Goal: Task Accomplishment & Management: Manage account settings

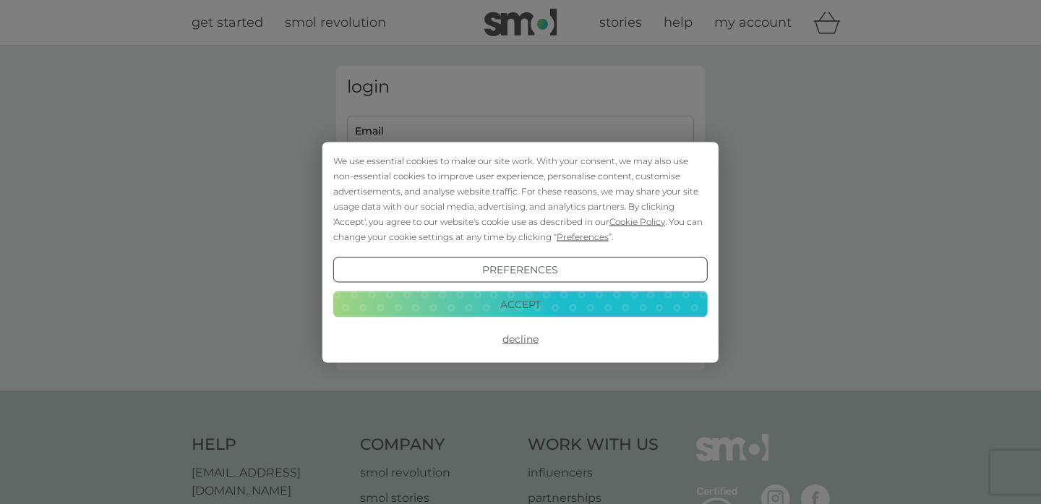
click at [577, 310] on button "Accept" at bounding box center [520, 304] width 375 height 26
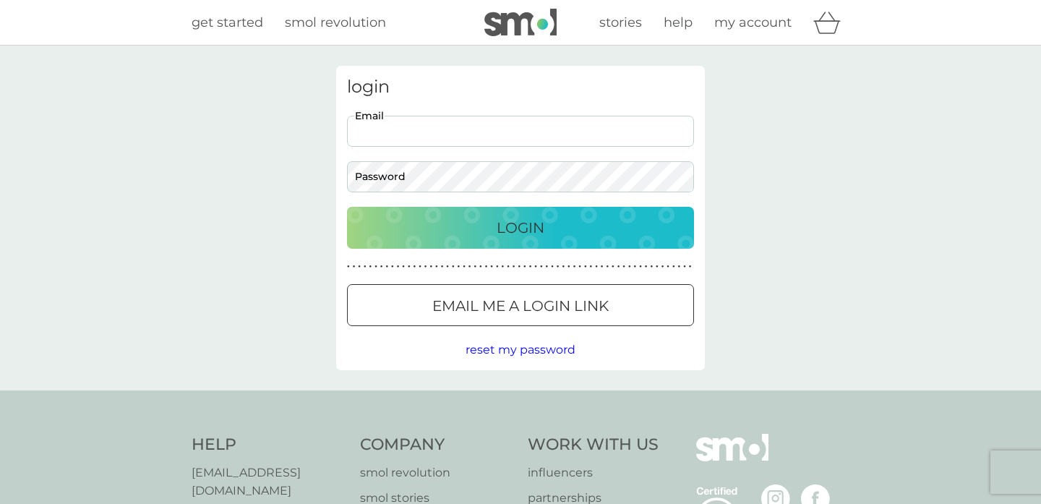
click at [480, 123] on input "Email" at bounding box center [520, 131] width 347 height 31
type input "maddykw@gmail.com"
click at [525, 239] on button "Login" at bounding box center [520, 228] width 347 height 42
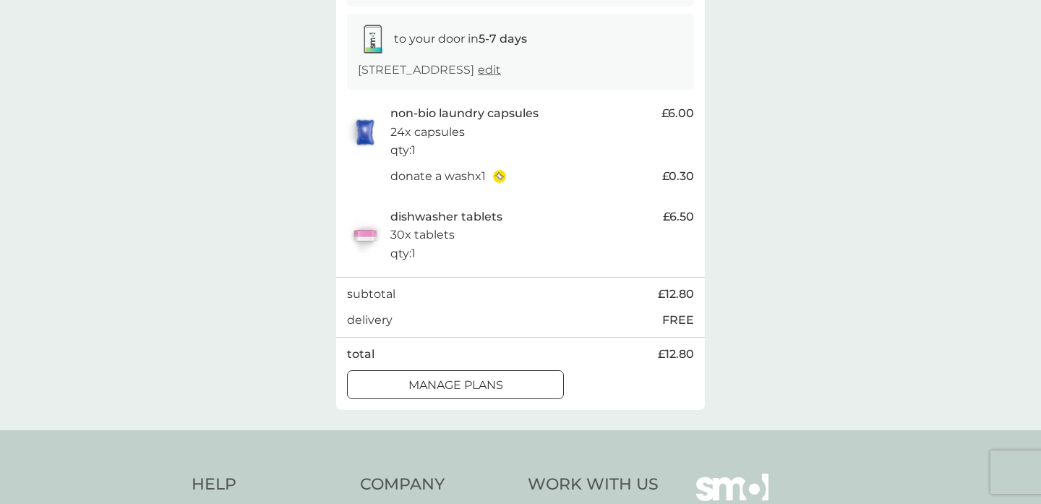
scroll to position [261, 0]
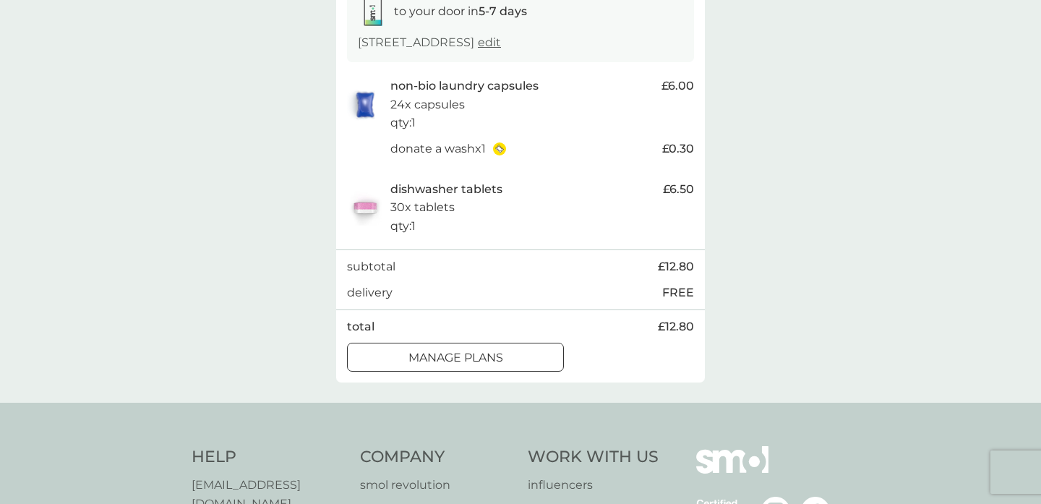
click at [502, 360] on p "manage plans" at bounding box center [456, 358] width 95 height 19
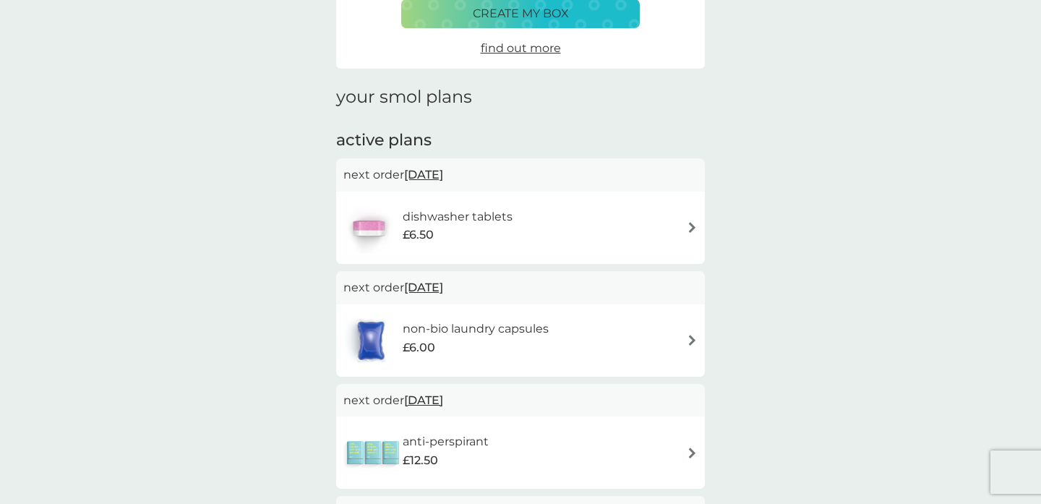
scroll to position [134, 0]
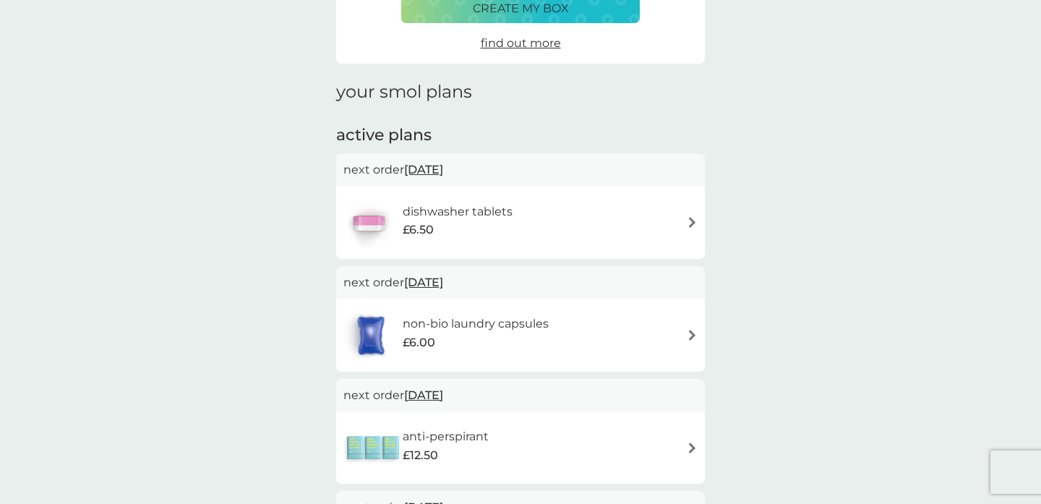
click at [695, 225] on img at bounding box center [692, 222] width 11 height 11
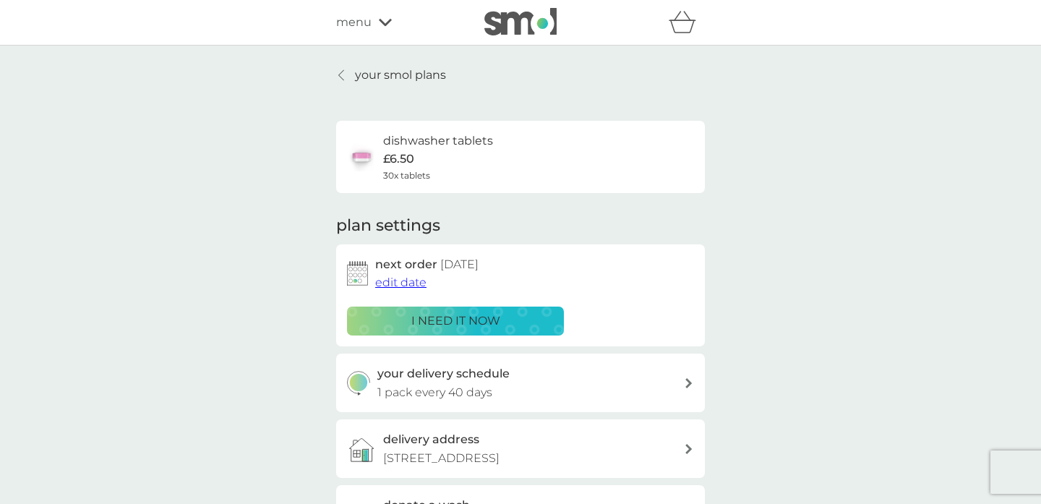
drag, startPoint x: 695, startPoint y: 225, endPoint x: 703, endPoint y: 225, distance: 8.0
click at [703, 225] on div "plan settings next order [DATE] edit date i need it now your delivery schedule …" at bounding box center [520, 420] width 369 height 410
click at [412, 284] on span "edit date" at bounding box center [400, 283] width 51 height 14
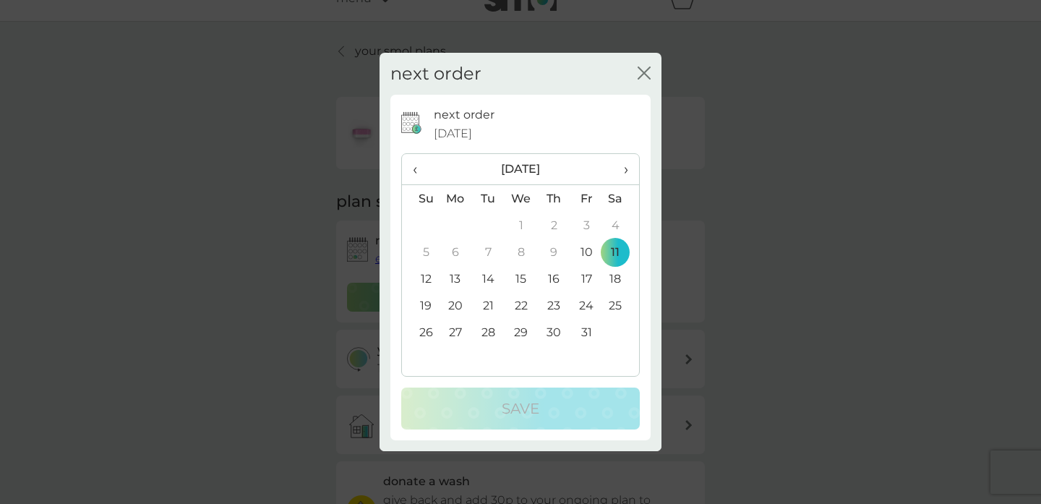
scroll to position [29, 0]
click at [634, 165] on th "›" at bounding box center [621, 169] width 36 height 31
click at [590, 253] on td "7" at bounding box center [587, 252] width 33 height 27
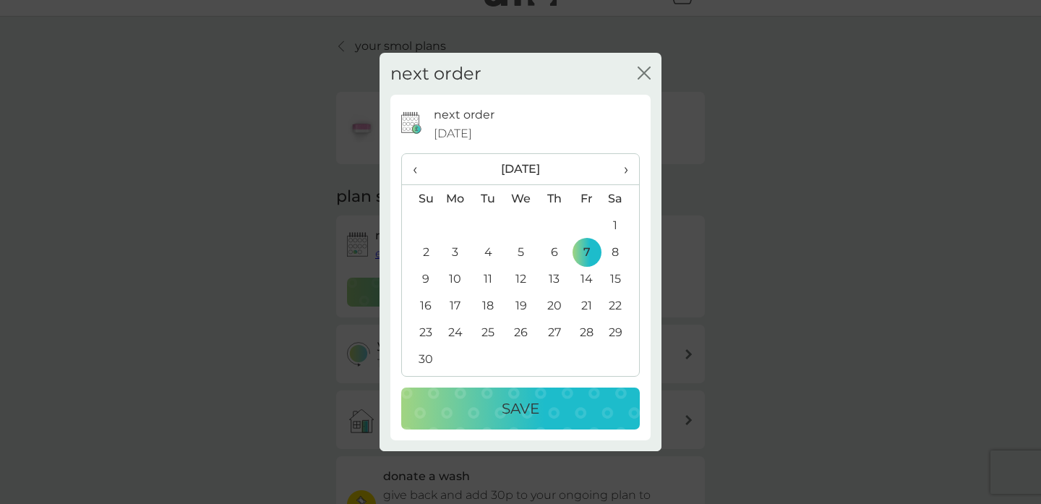
click at [459, 282] on td "10" at bounding box center [455, 278] width 33 height 27
click at [542, 417] on div "Save" at bounding box center [521, 408] width 210 height 23
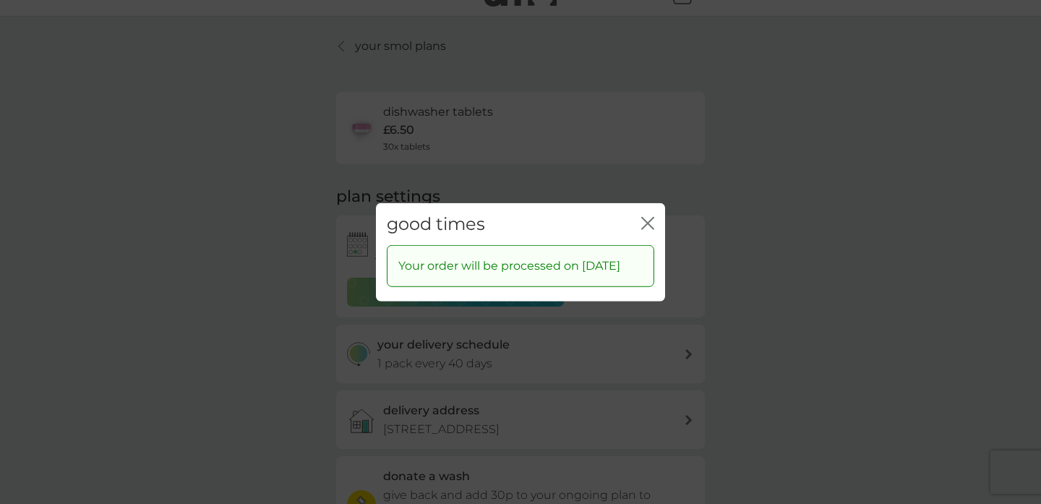
click at [644, 216] on icon "close" at bounding box center [648, 222] width 13 height 13
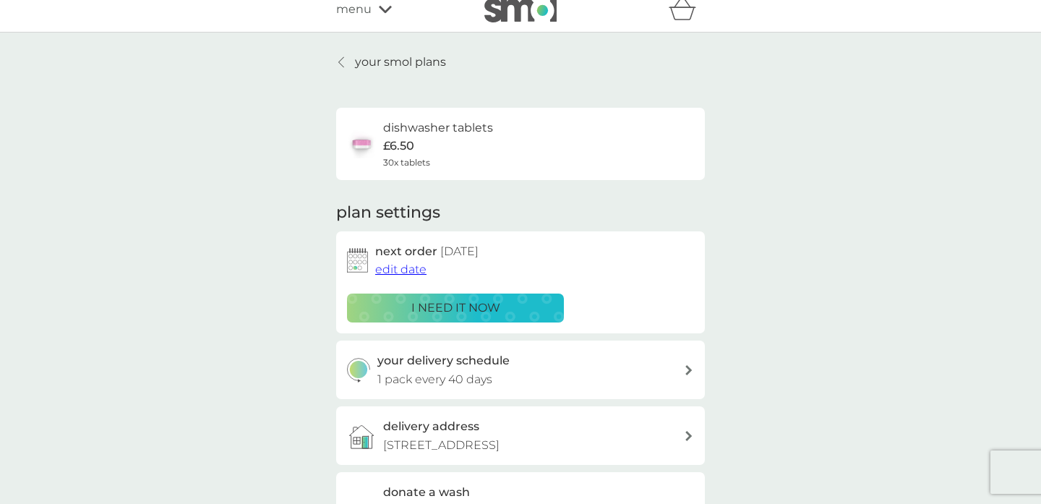
scroll to position [0, 0]
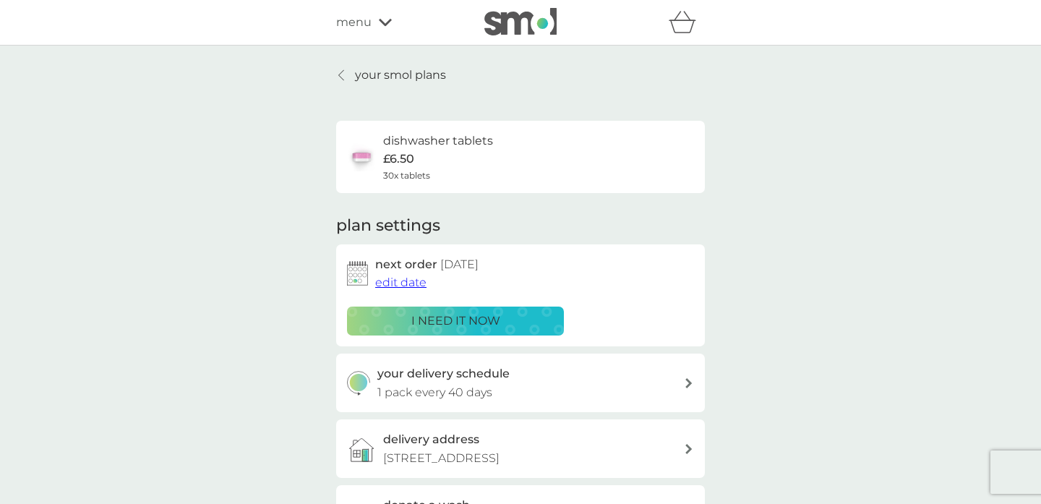
click at [380, 72] on p "your smol plans" at bounding box center [400, 75] width 91 height 19
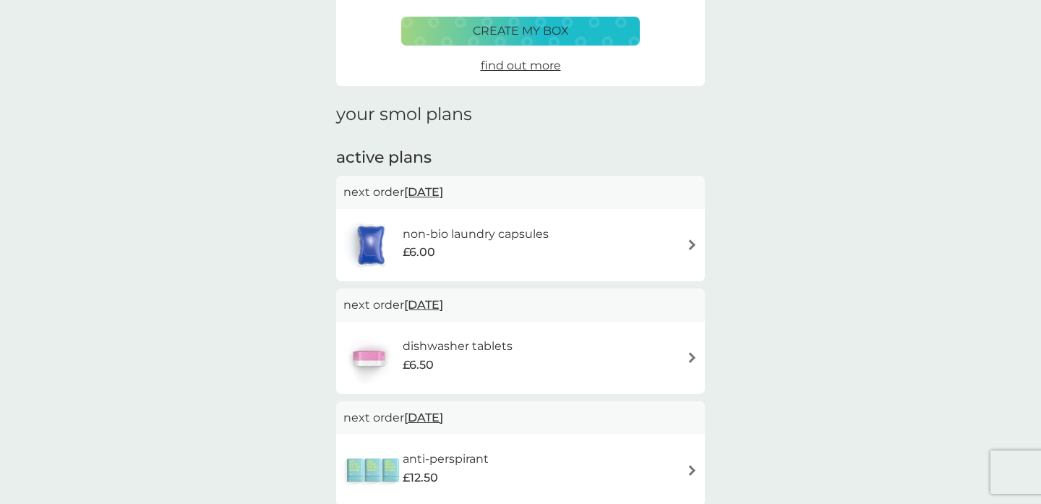
scroll to position [129, 0]
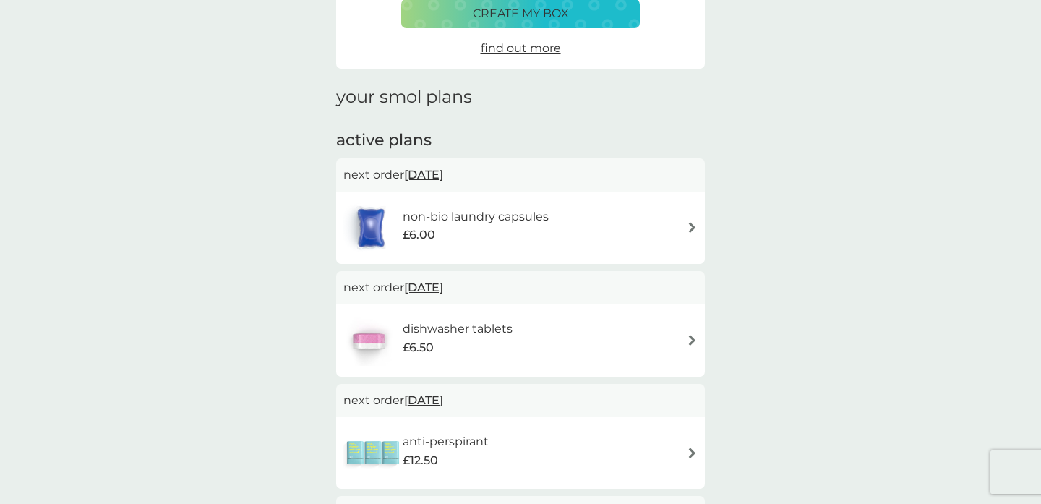
click at [694, 223] on img at bounding box center [692, 227] width 11 height 11
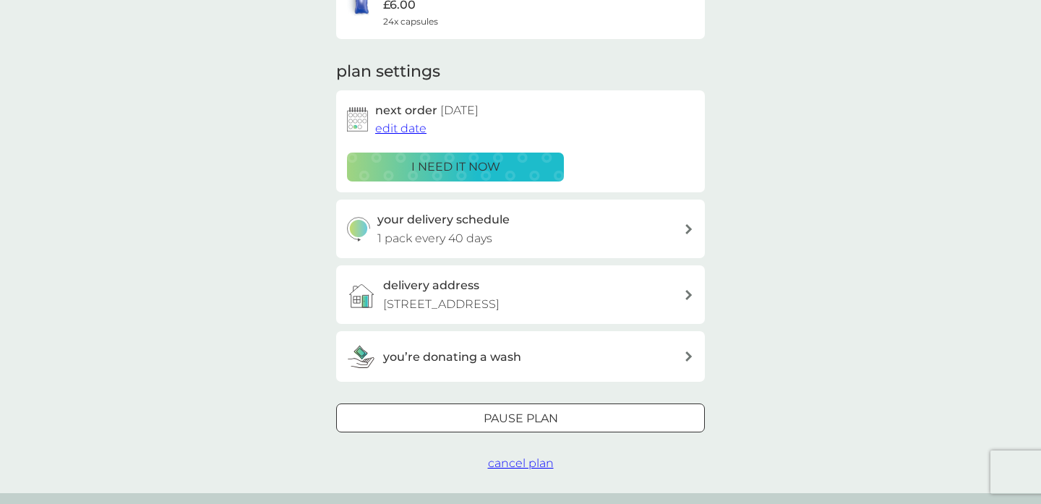
scroll to position [145, 0]
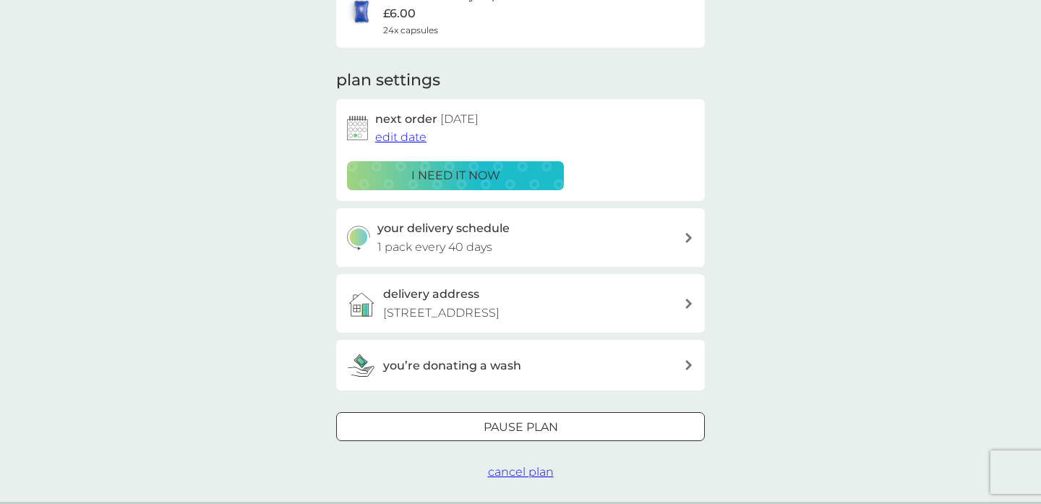
click at [396, 138] on span "edit date" at bounding box center [400, 137] width 51 height 14
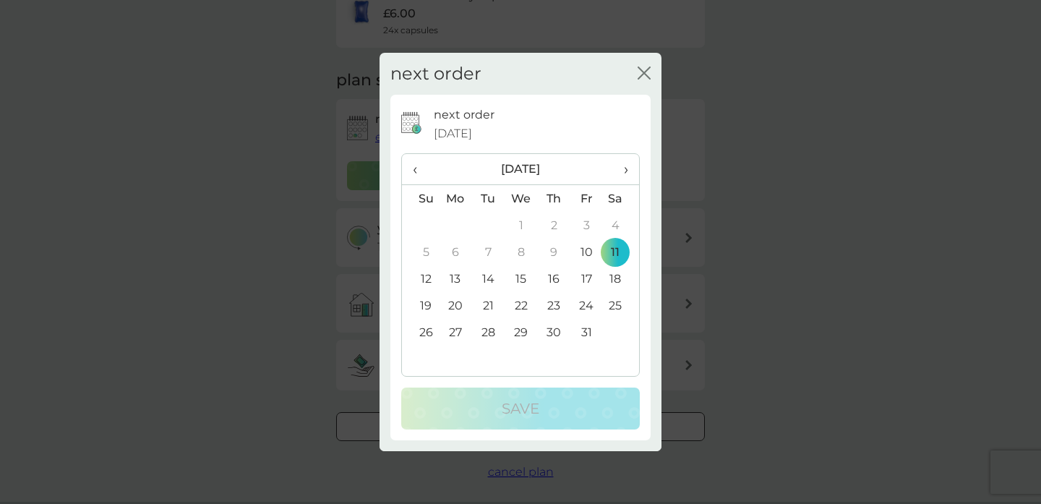
click at [626, 166] on span "›" at bounding box center [621, 169] width 14 height 30
click at [456, 278] on td "10" at bounding box center [455, 278] width 33 height 27
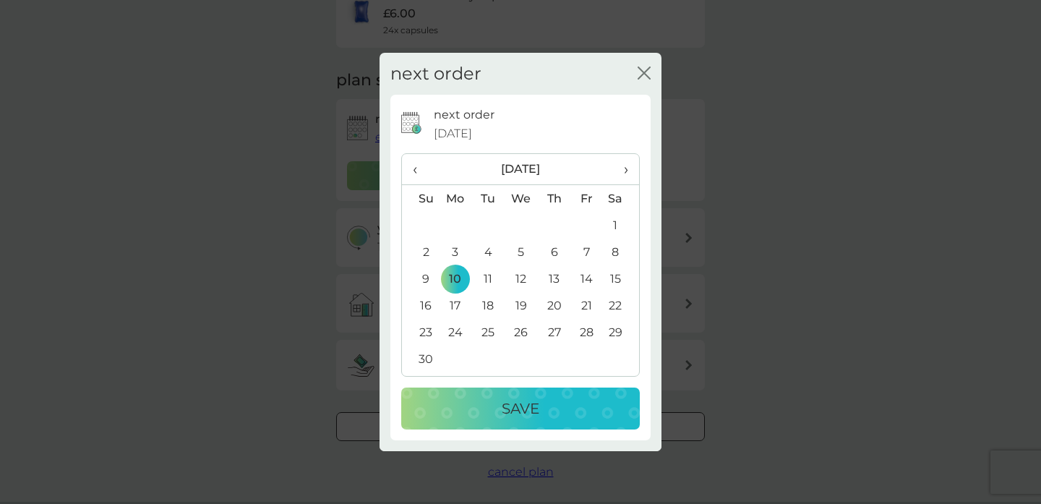
click at [558, 408] on div "Save" at bounding box center [521, 408] width 210 height 23
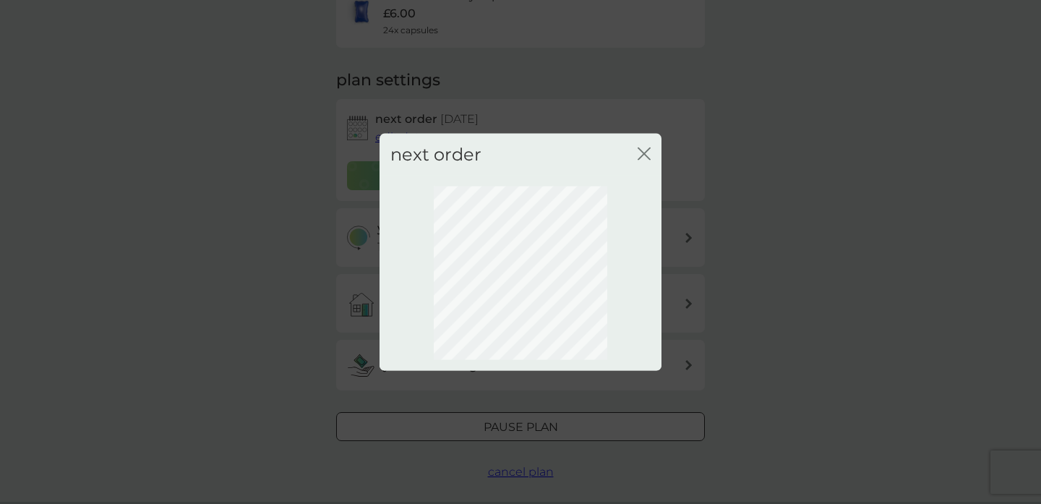
scroll to position [102, 0]
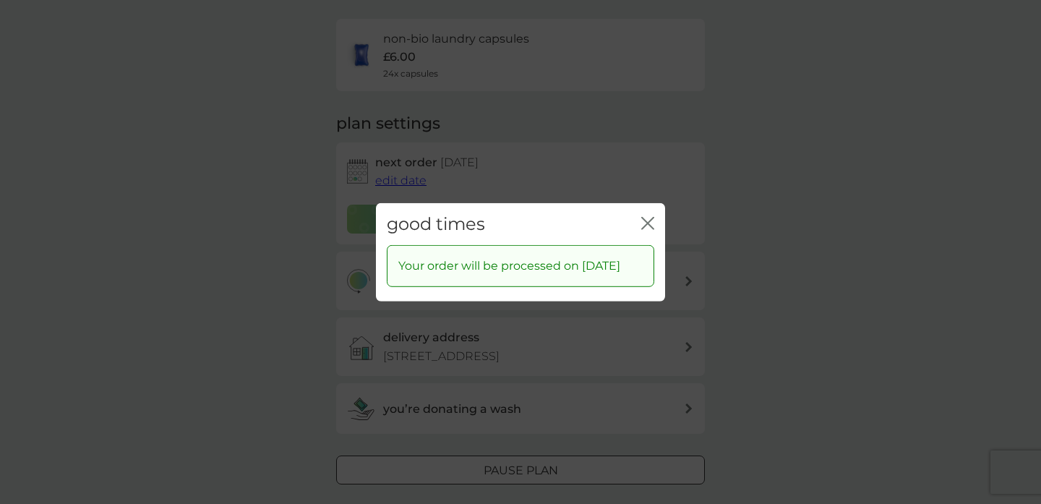
click at [647, 216] on icon "close" at bounding box center [648, 222] width 13 height 13
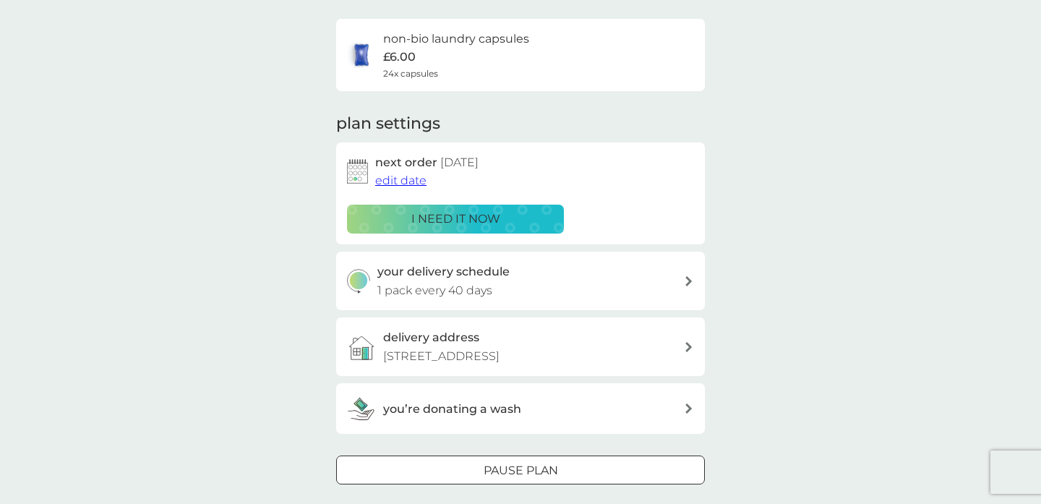
scroll to position [0, 0]
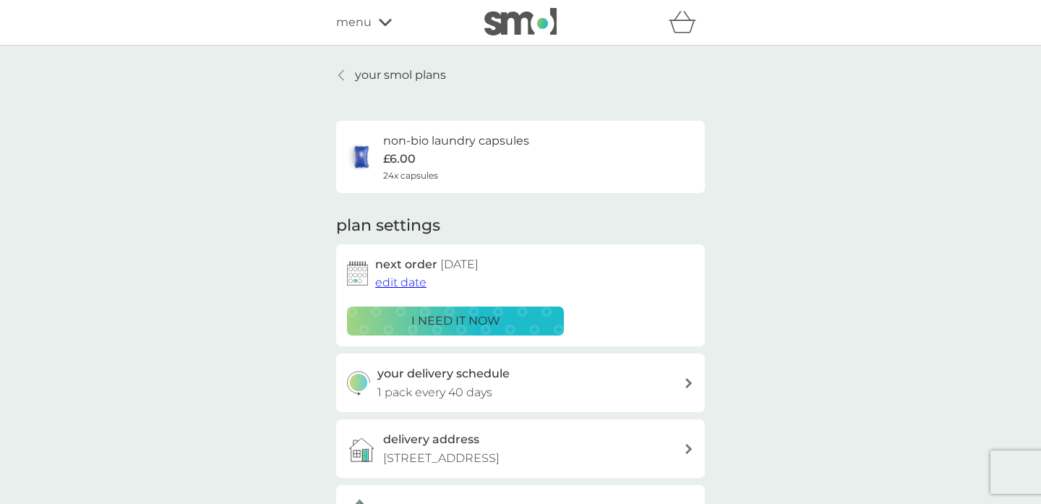
click at [341, 73] on icon at bounding box center [341, 75] width 6 height 12
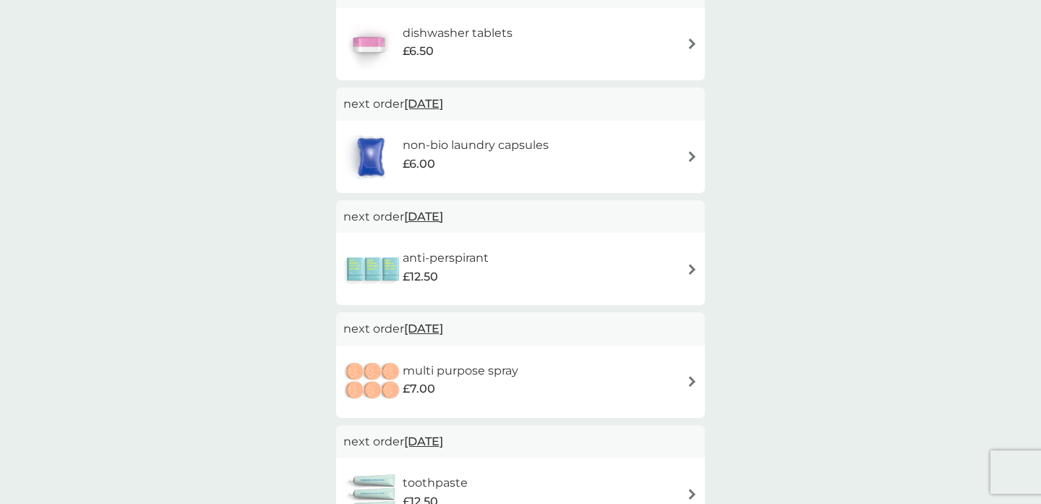
scroll to position [313, 0]
click at [442, 331] on span "[DATE]" at bounding box center [423, 328] width 39 height 28
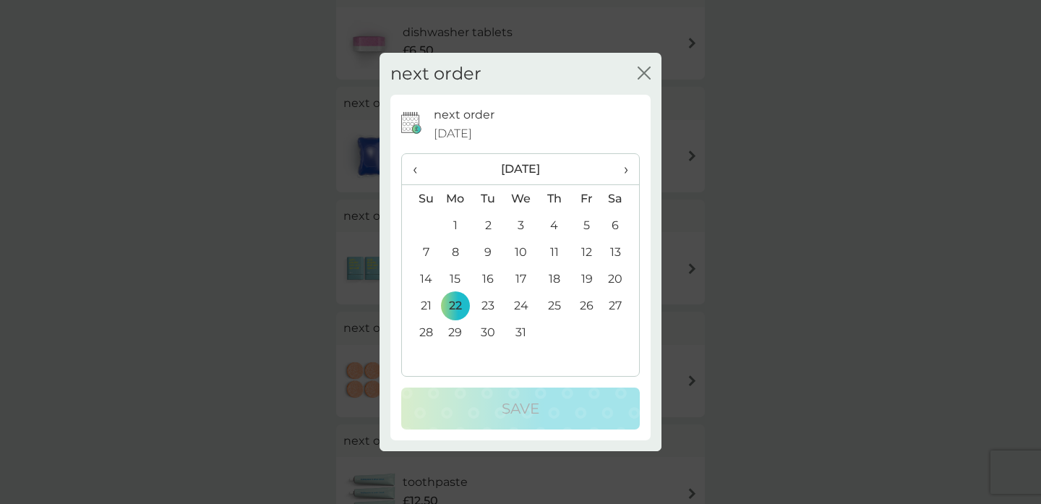
click at [457, 226] on td "1" at bounding box center [455, 225] width 33 height 27
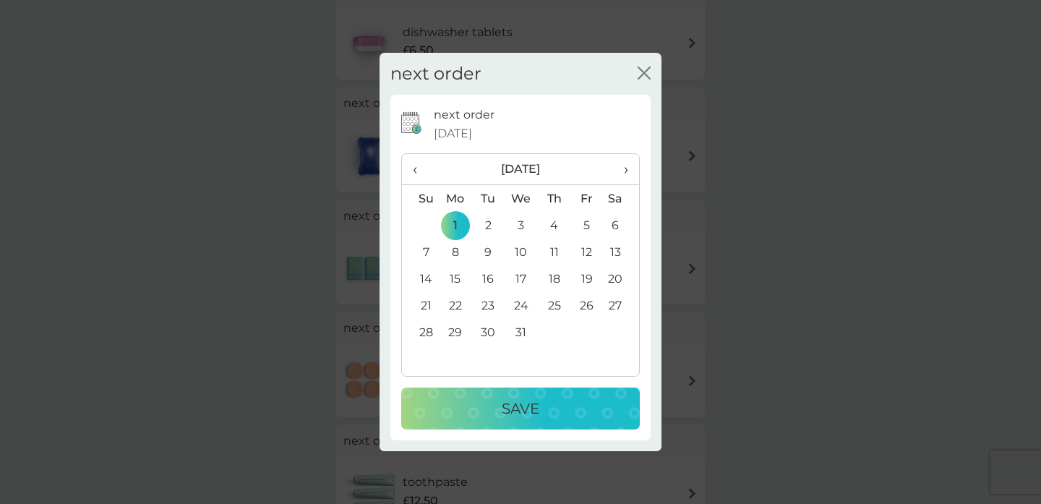
click at [500, 403] on div "Save" at bounding box center [521, 408] width 210 height 23
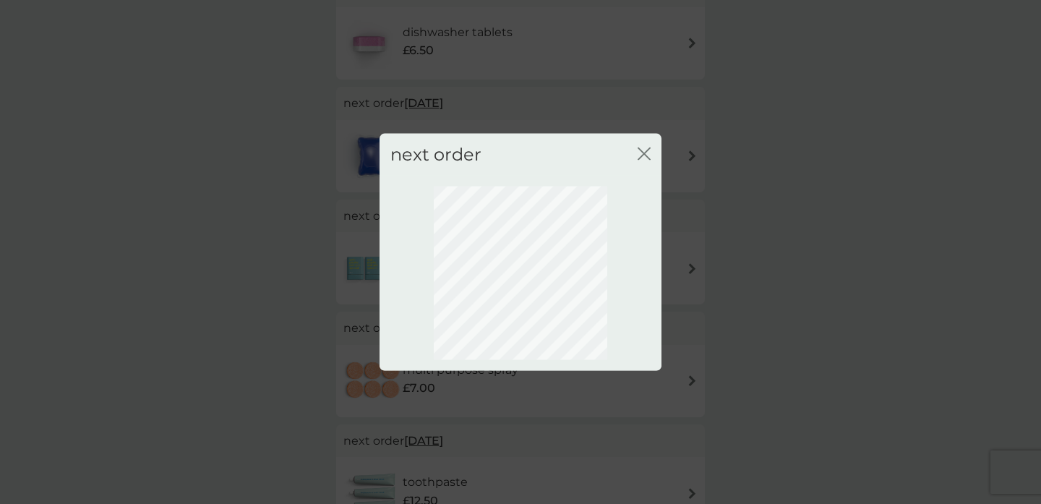
scroll to position [102, 0]
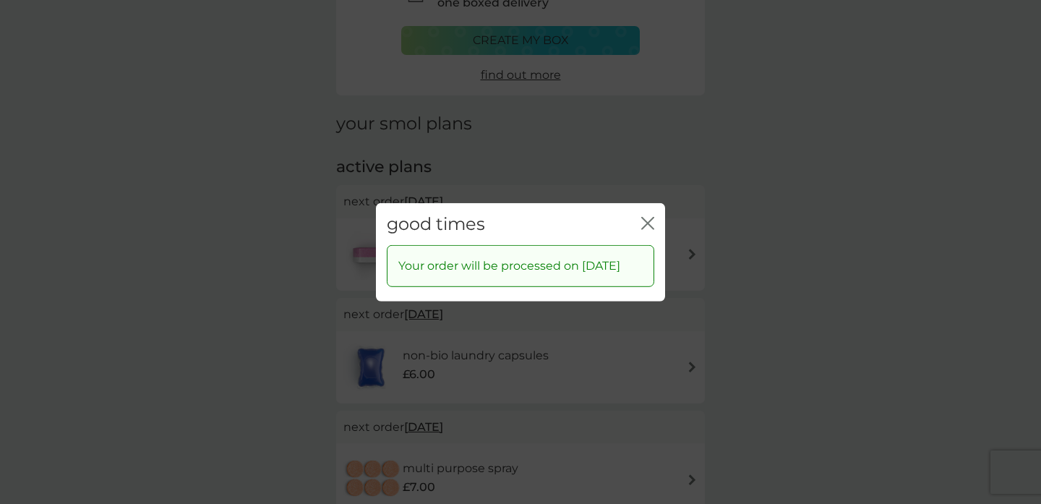
click at [655, 213] on div "good times close" at bounding box center [520, 224] width 289 height 43
click at [649, 216] on icon "close" at bounding box center [648, 222] width 13 height 13
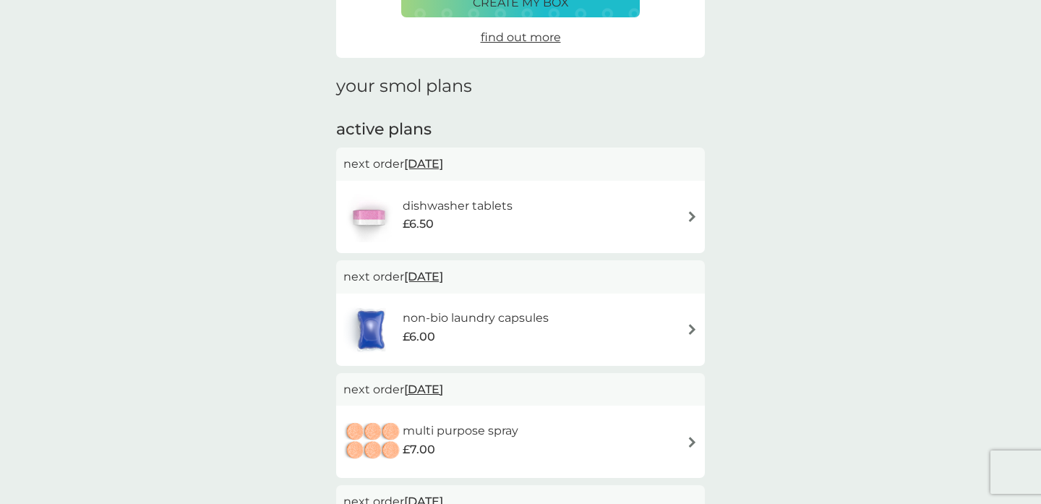
scroll to position [0, 0]
